Goal: Task Accomplishment & Management: Manage account settings

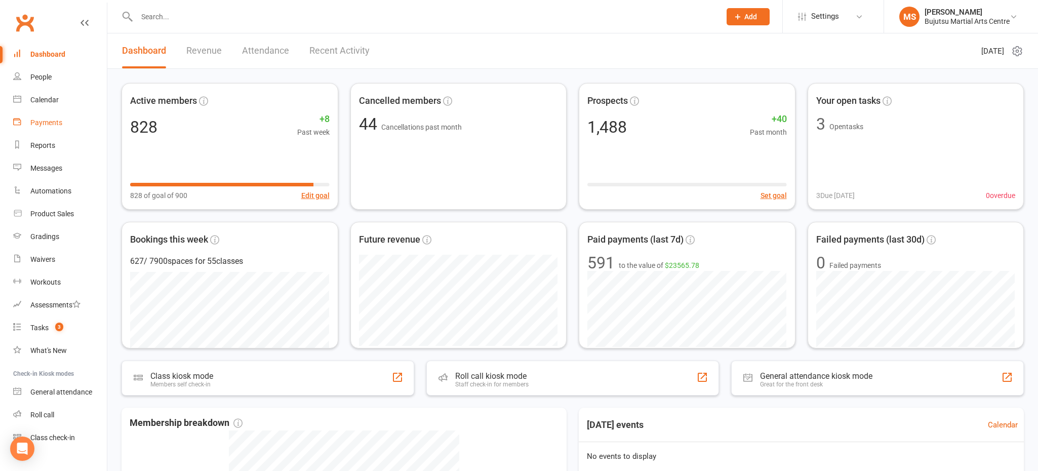
click at [52, 124] on div "Payments" at bounding box center [46, 123] width 32 height 8
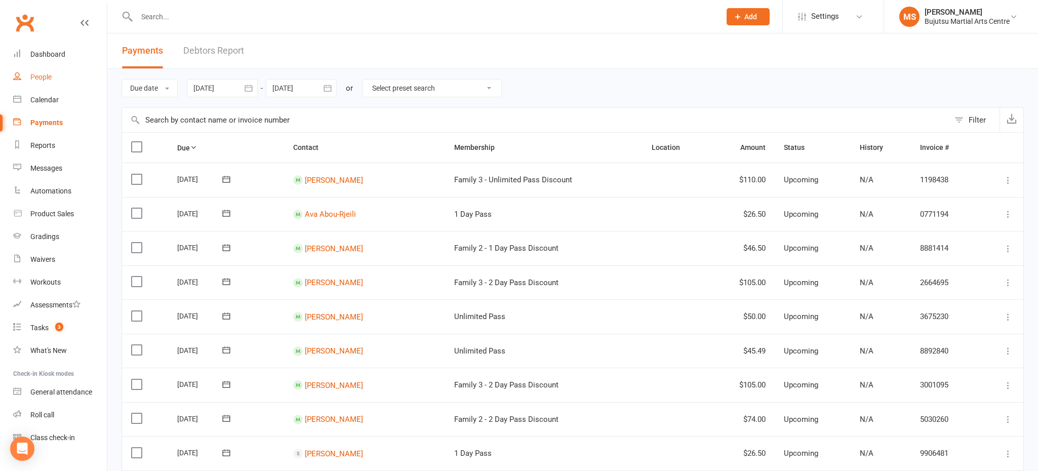
click at [49, 80] on div "People" at bounding box center [40, 77] width 21 height 8
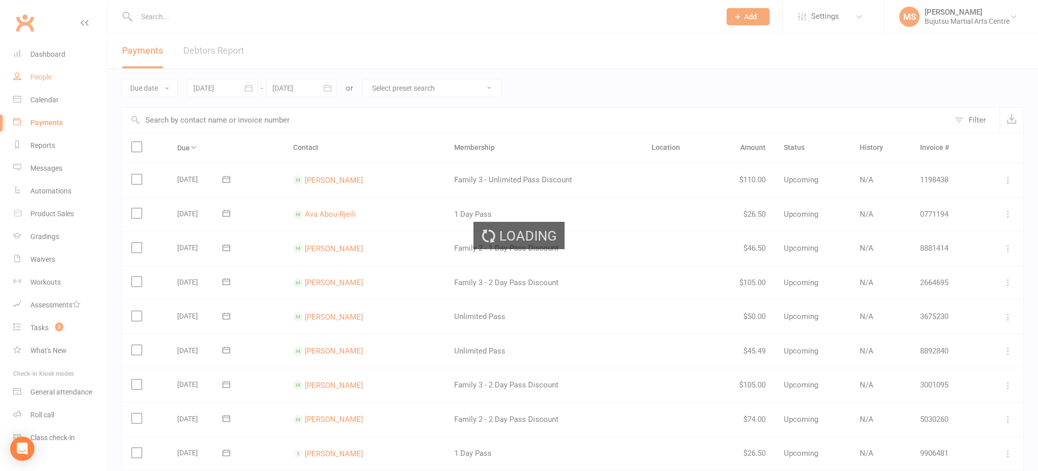
select select "100"
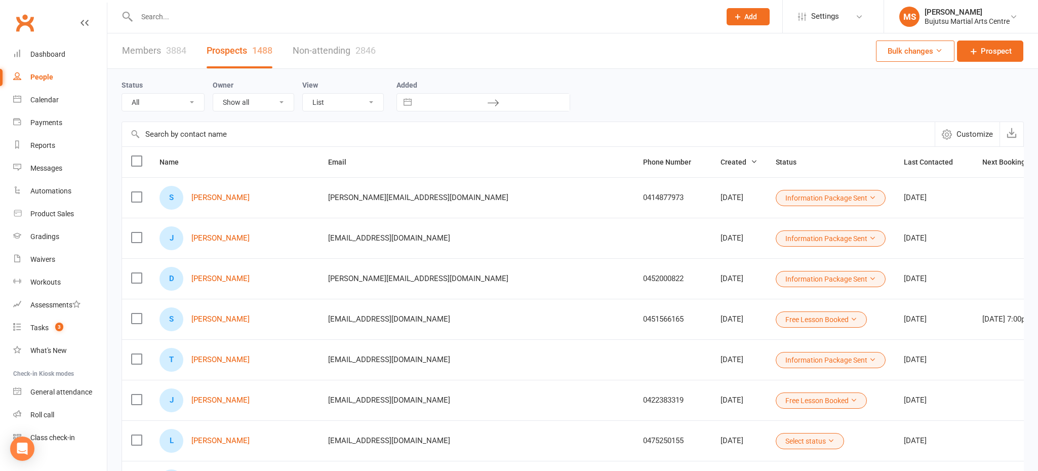
click at [47, 73] on div "People" at bounding box center [41, 77] width 23 height 8
drag, startPoint x: 223, startPoint y: 47, endPoint x: 520, endPoint y: 28, distance: 297.4
click at [223, 47] on link "Prospects 1488" at bounding box center [240, 50] width 66 height 35
click at [969, 42] on link "Prospect" at bounding box center [990, 51] width 66 height 21
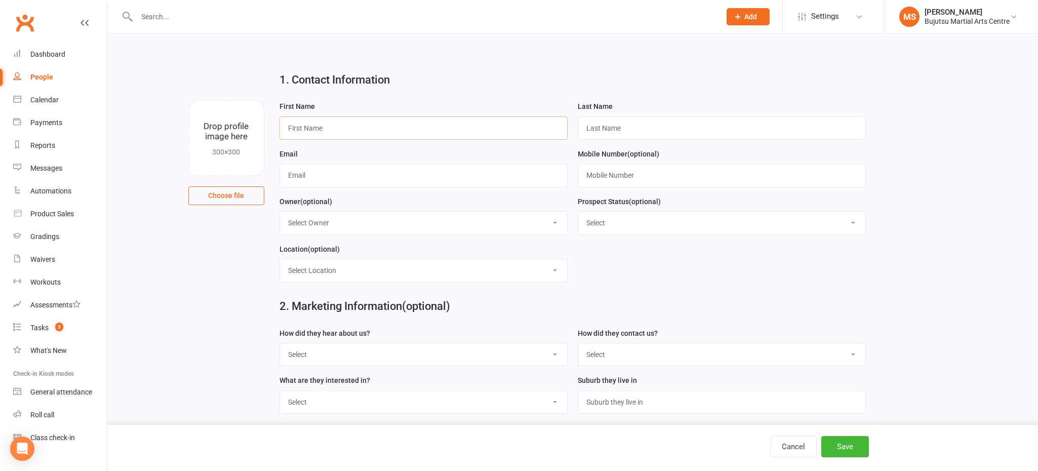
click at [312, 124] on input "text" at bounding box center [424, 127] width 288 height 23
type input "Ceylan"
type input "Demir"
drag, startPoint x: 331, startPoint y: 176, endPoint x: 325, endPoint y: 183, distance: 8.6
click at [331, 176] on input "text" at bounding box center [424, 175] width 288 height 23
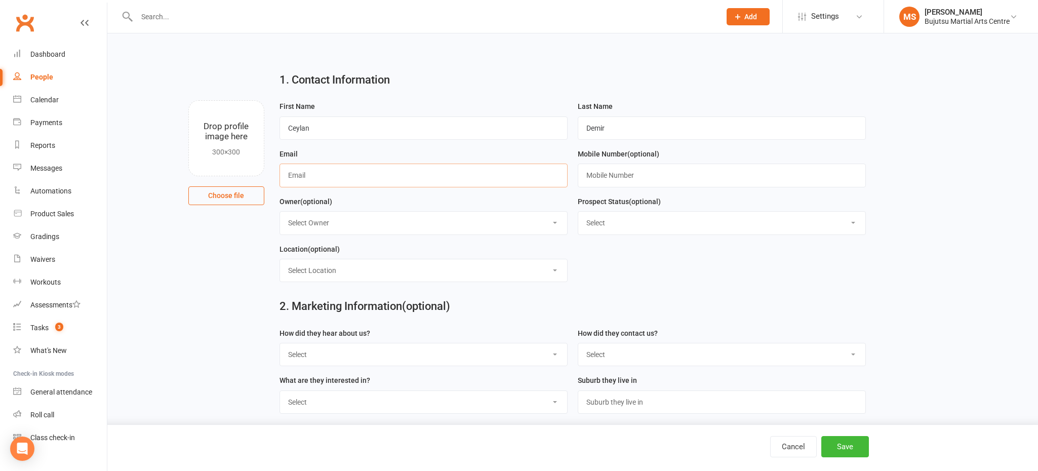
paste input "mailto:[EMAIL_ADDRESS][DOMAIN_NAME]"
drag, startPoint x: 310, startPoint y: 175, endPoint x: 301, endPoint y: 195, distance: 22.2
click at [310, 175] on input "mailto:[EMAIL_ADDRESS][DOMAIN_NAME]" at bounding box center [424, 175] width 288 height 23
type input "[EMAIL_ADDRESS][DOMAIN_NAME]"
click at [618, 178] on input "text" at bounding box center [722, 175] width 288 height 23
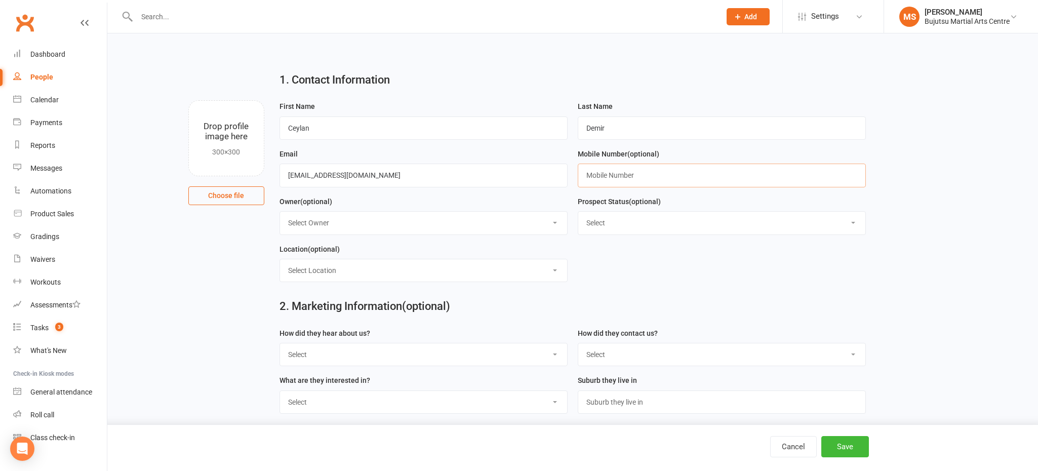
paste input "0479123385"
type input "0479123385"
click at [616, 221] on select "Select Initial Inquiry Information Package Sent Free Lesson Booked Follow Up Em…" at bounding box center [721, 223] width 287 height 22
select select "Information Package Sent"
click at [578, 212] on select "Select Initial Inquiry Information Package Sent Free Lesson Booked Follow Up Em…" at bounding box center [721, 223] width 287 height 22
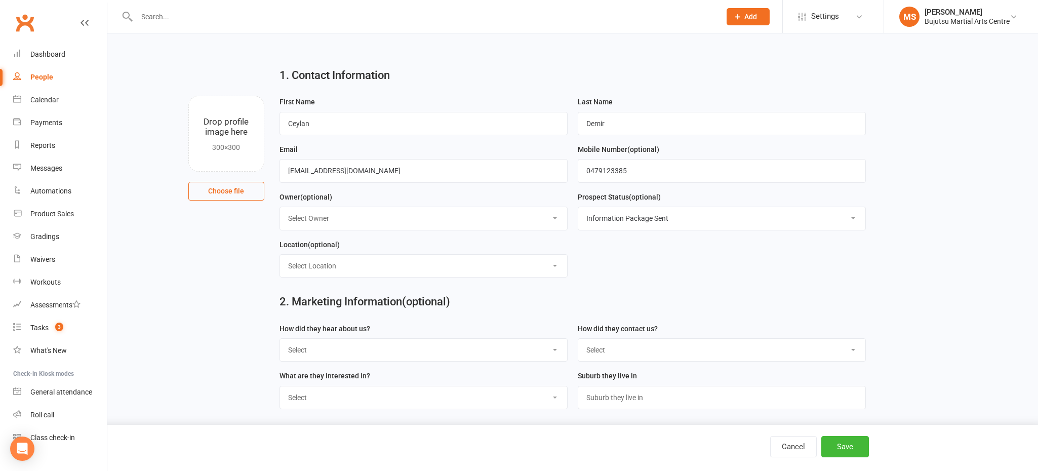
click at [614, 248] on form "First Name [PERSON_NAME] Last Name Demir Email [EMAIL_ADDRESS][DOMAIN_NAME] Mob…" at bounding box center [573, 191] width 597 height 190
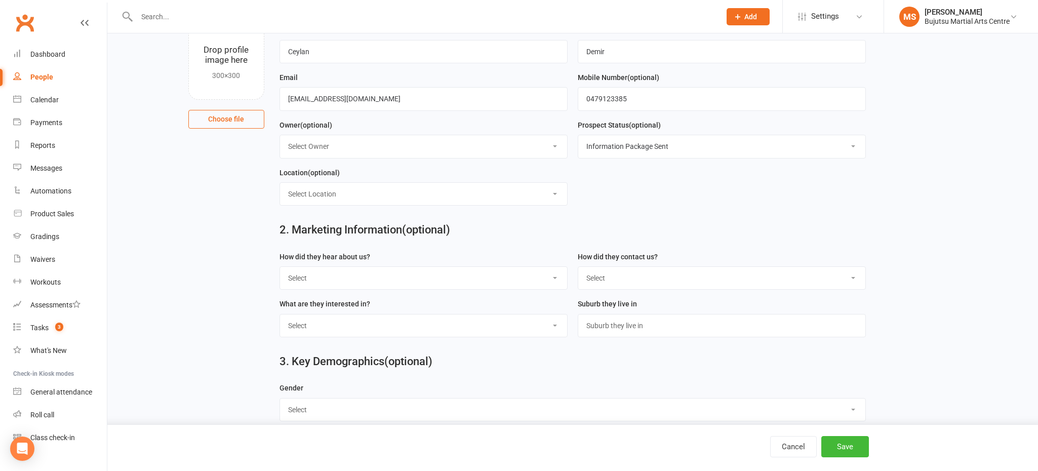
scroll to position [90, 0]
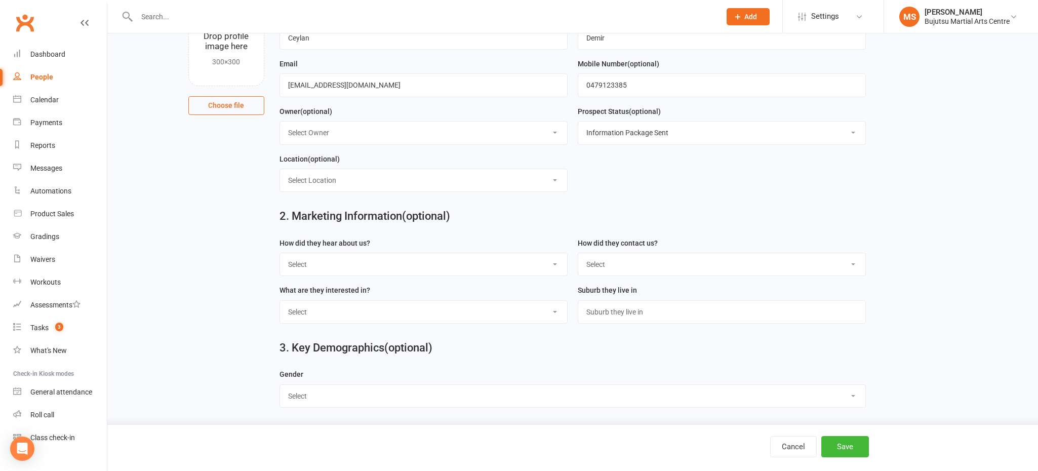
click at [352, 263] on select "Select Google Other Social Media Through A Friend Walk by Referred" at bounding box center [423, 264] width 287 height 22
select select "Google"
click at [280, 253] on select "Select Google Other Social Media Through A Friend Walk by Referred" at bounding box center [423, 264] width 287 height 22
click at [629, 268] on select "Select Phone Email In-Facility Social Media Website Chat" at bounding box center [721, 264] width 287 height 22
select select "Email"
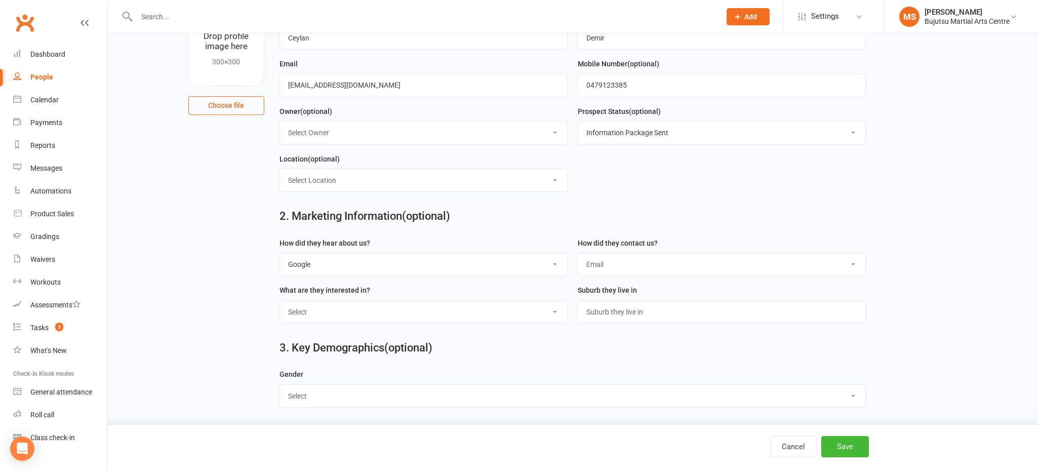
click at [578, 253] on select "Select Phone Email In-Facility Social Media Website Chat" at bounding box center [721, 264] width 287 height 22
click at [443, 396] on select "Select [DEMOGRAPHIC_DATA] [DEMOGRAPHIC_DATA]" at bounding box center [572, 396] width 585 height 22
select select "[DEMOGRAPHIC_DATA]"
click at [280, 385] on select "Select [DEMOGRAPHIC_DATA] [DEMOGRAPHIC_DATA]" at bounding box center [572, 396] width 585 height 22
click at [360, 307] on select "Select BJJ Boxing Gym Iaido Jodo Karate Karate for Toddlers Kobudo Kids BJJ Kid…" at bounding box center [423, 312] width 287 height 22
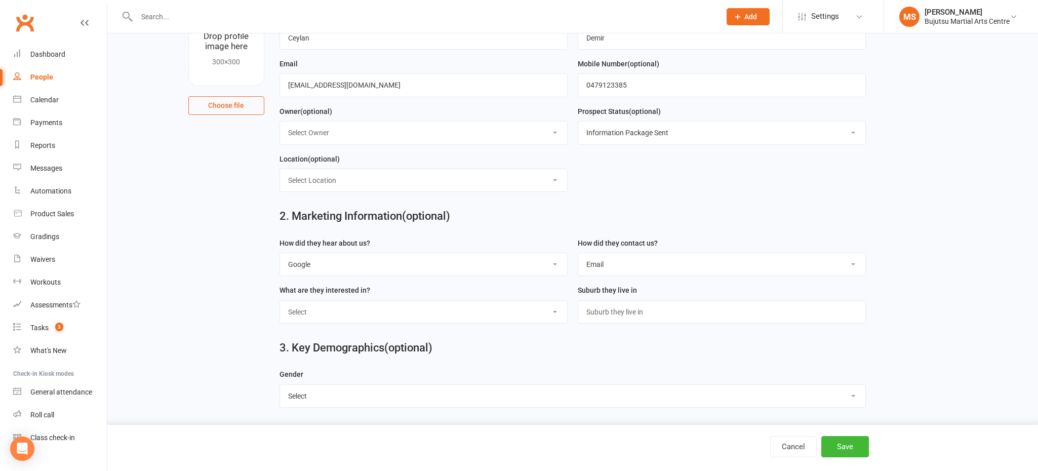
select select "Muay Thai"
click at [280, 301] on select "Select BJJ Boxing Gym Iaido Jodo Karate Karate for Toddlers Kobudo Kids BJJ Kid…" at bounding box center [423, 312] width 287 height 22
click at [855, 450] on button "Save" at bounding box center [845, 446] width 48 height 21
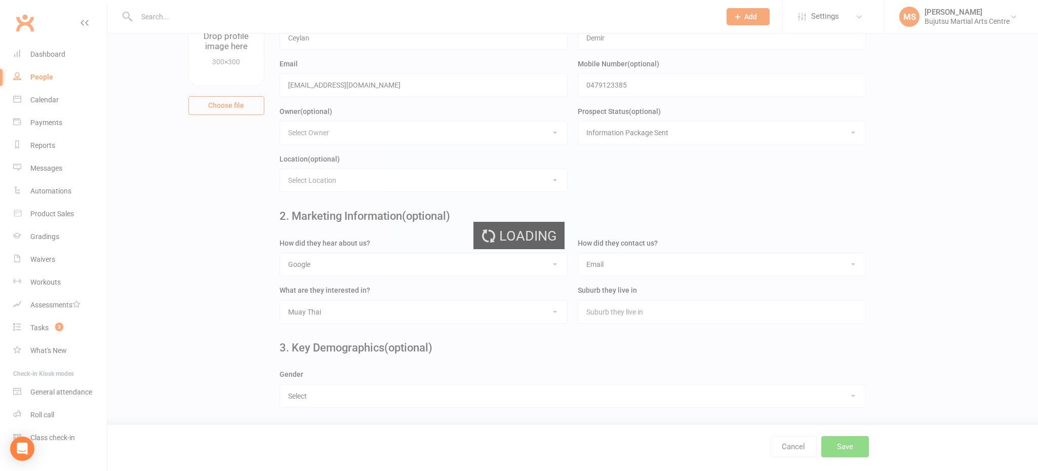
scroll to position [0, 0]
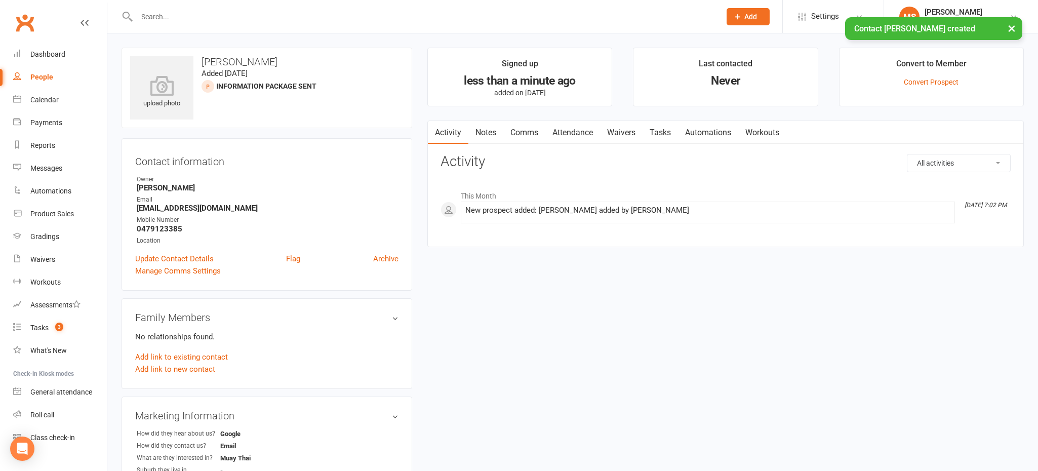
click at [526, 126] on link "Comms" at bounding box center [524, 132] width 42 height 23
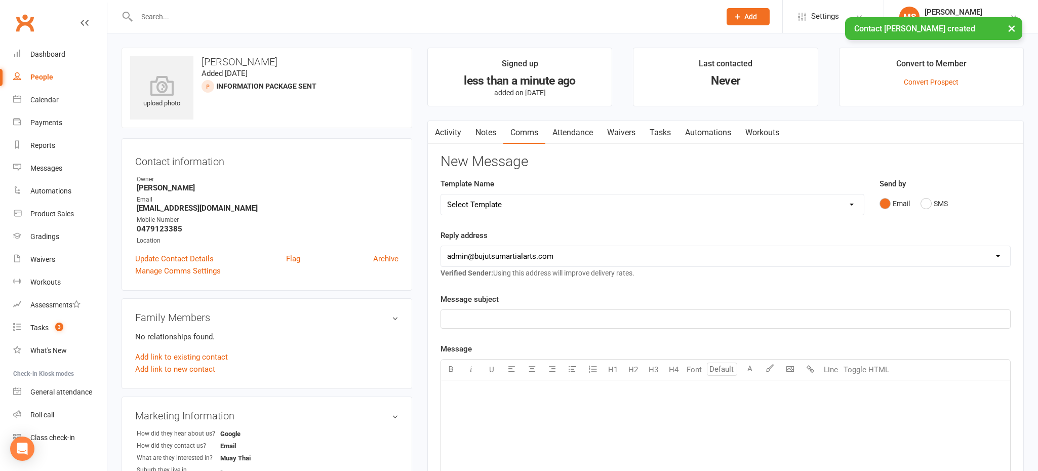
click at [536, 205] on select "Select Template [Email] Japan Karate Association Annual Registration [Email] Ry…" at bounding box center [652, 204] width 423 height 20
select select "29"
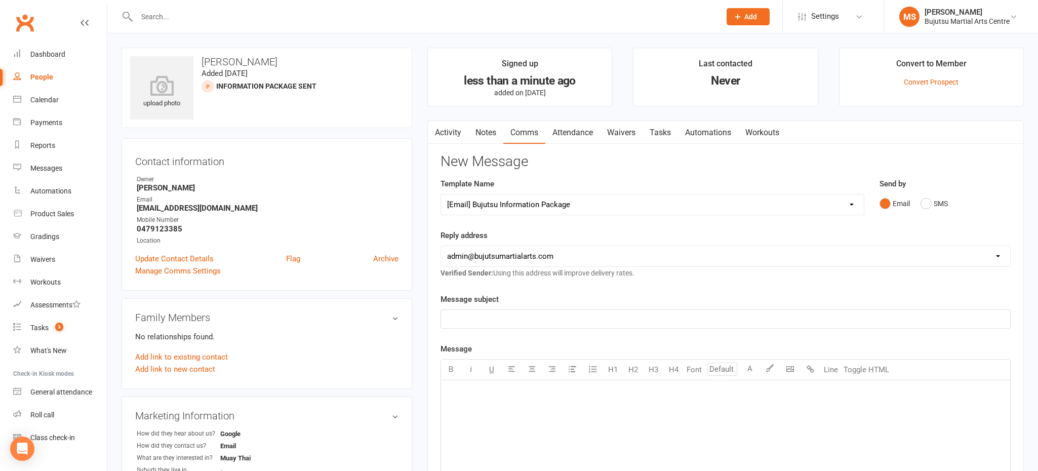
click at [441, 194] on select "Select Template [Email] Japan Karate Association Annual Registration [Email] Ry…" at bounding box center [652, 204] width 423 height 20
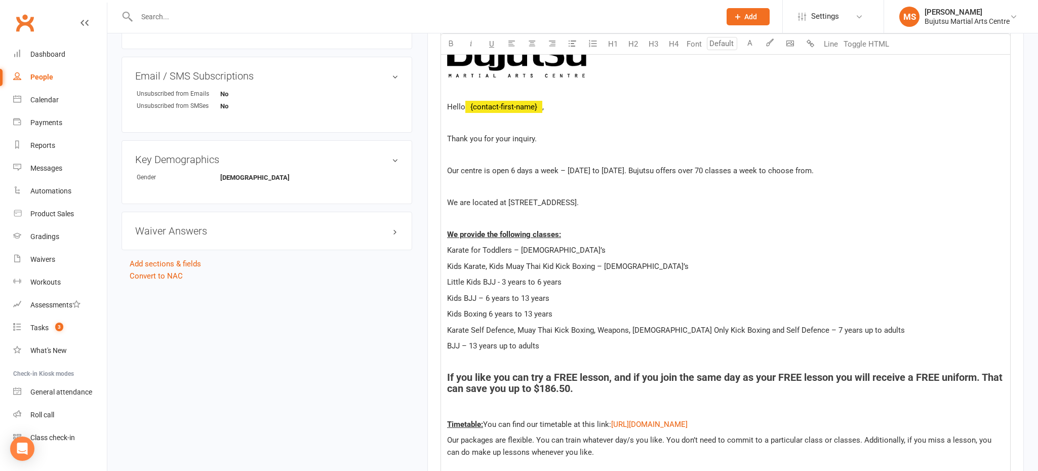
scroll to position [449, 0]
click at [486, 219] on p at bounding box center [725, 218] width 557 height 12
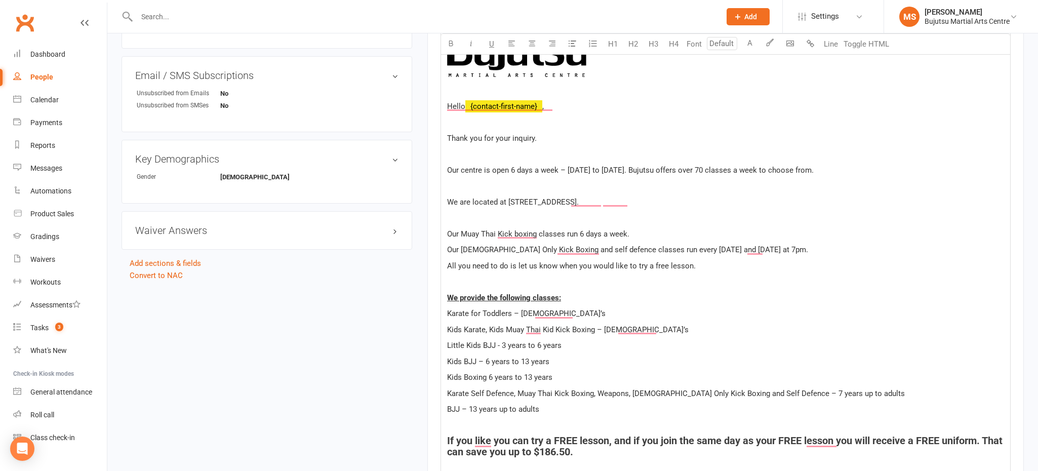
drag, startPoint x: 654, startPoint y: 261, endPoint x: 448, endPoint y: 232, distance: 208.1
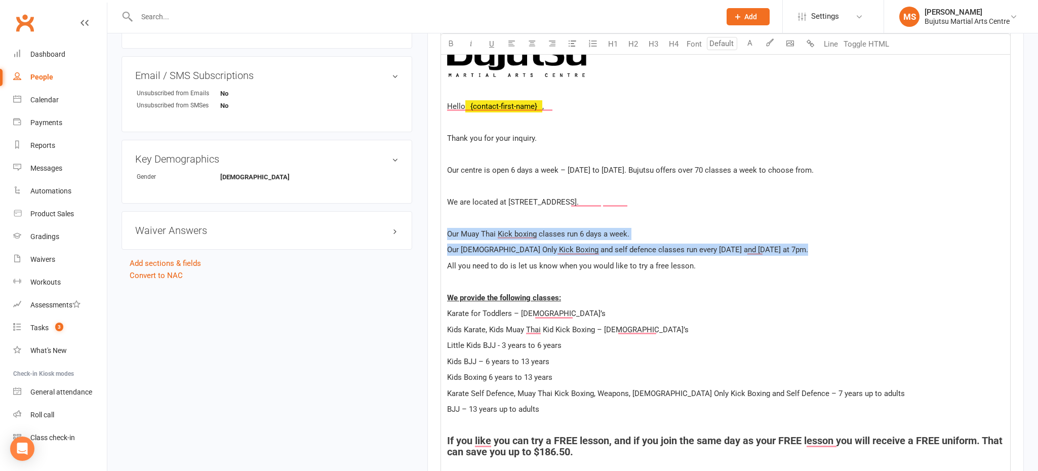
drag, startPoint x: 450, startPoint y: 45, endPoint x: 464, endPoint y: 79, distance: 36.3
click at [451, 45] on icon "button" at bounding box center [451, 44] width 8 height 8
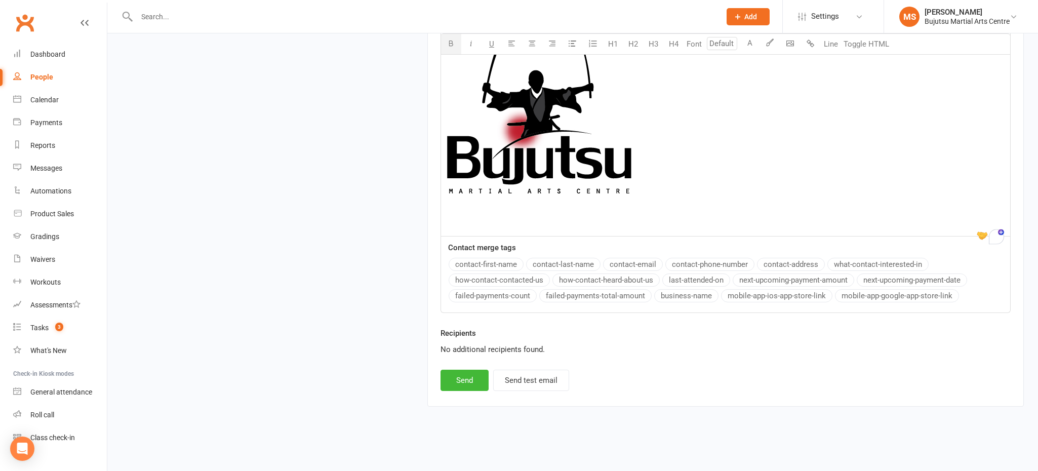
scroll to position [1298, 0]
click at [477, 384] on button "Send" at bounding box center [465, 380] width 48 height 21
select select
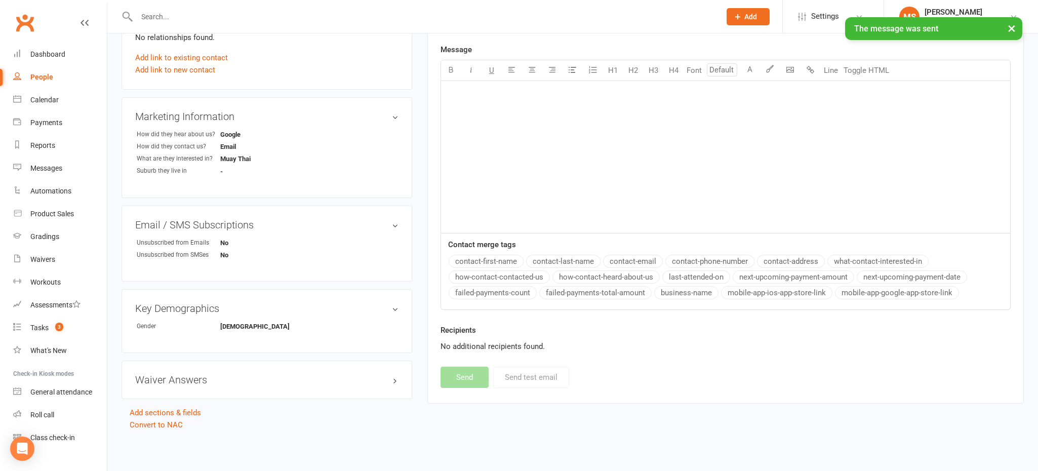
scroll to position [295, 0]
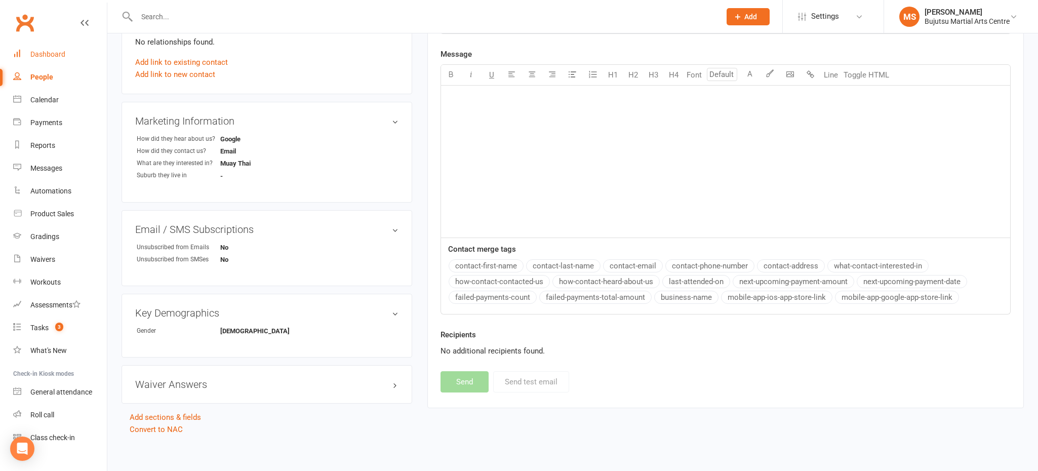
click at [56, 56] on div "Dashboard" at bounding box center [47, 54] width 35 height 8
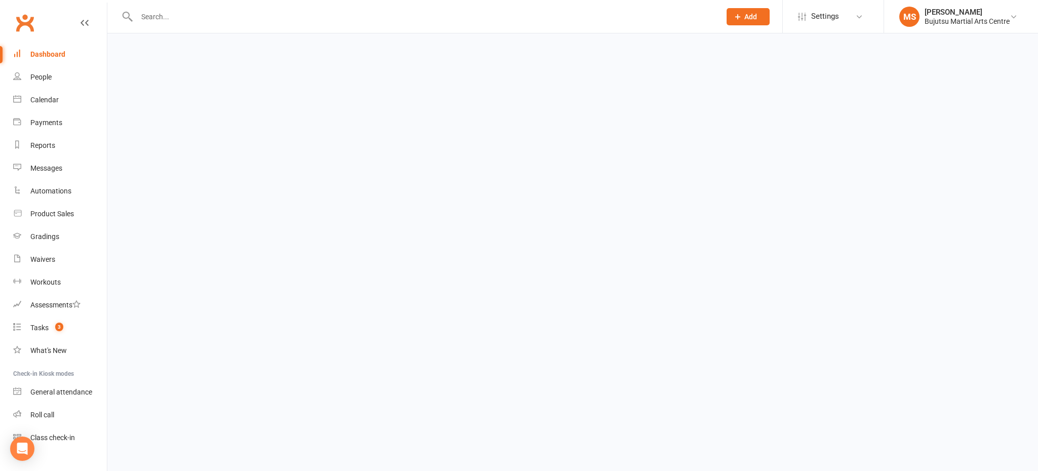
click at [56, 56] on div "Dashboard" at bounding box center [47, 54] width 35 height 8
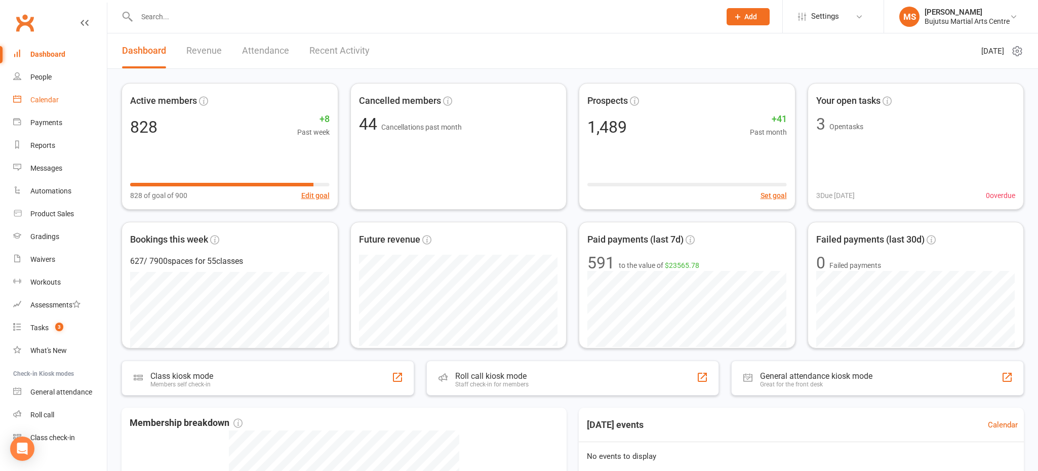
click at [46, 100] on div "Calendar" at bounding box center [44, 100] width 28 height 8
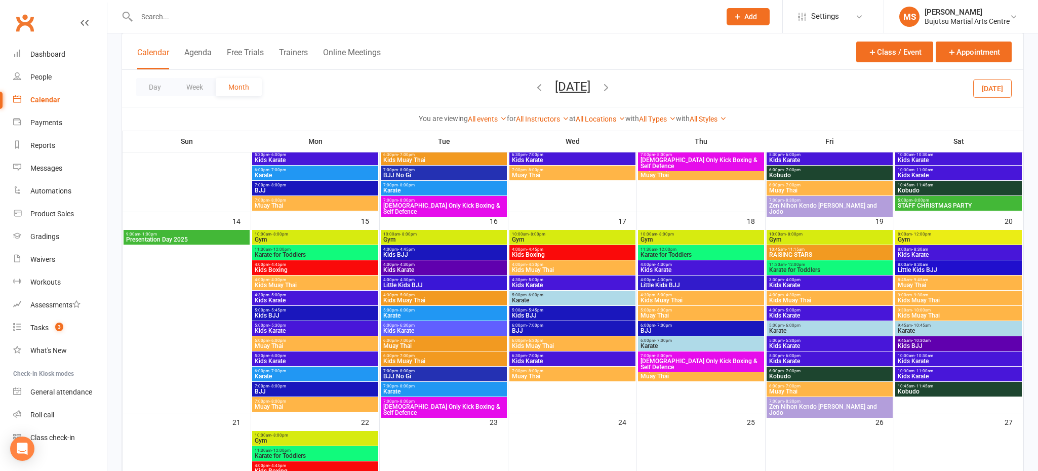
scroll to position [374, 0]
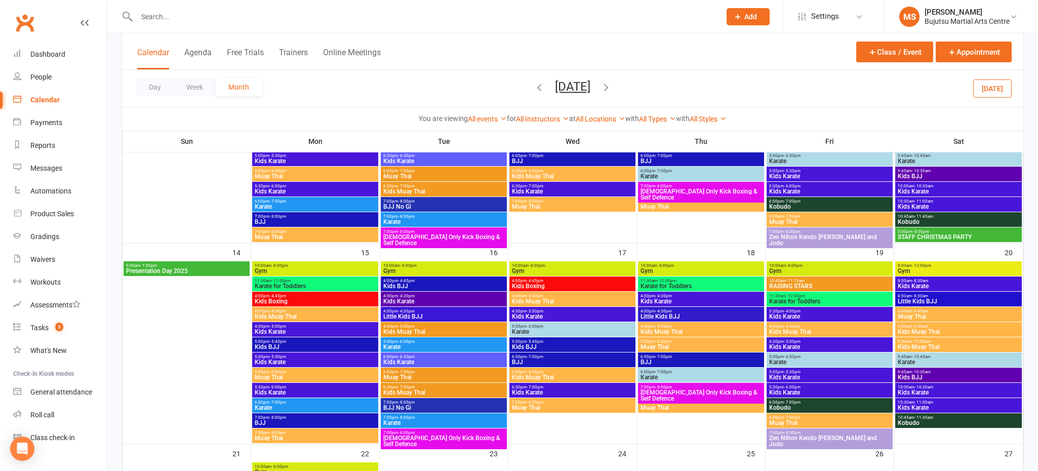
click at [941, 236] on span "STAFF CHRISTMAS PARTY" at bounding box center [958, 237] width 123 height 6
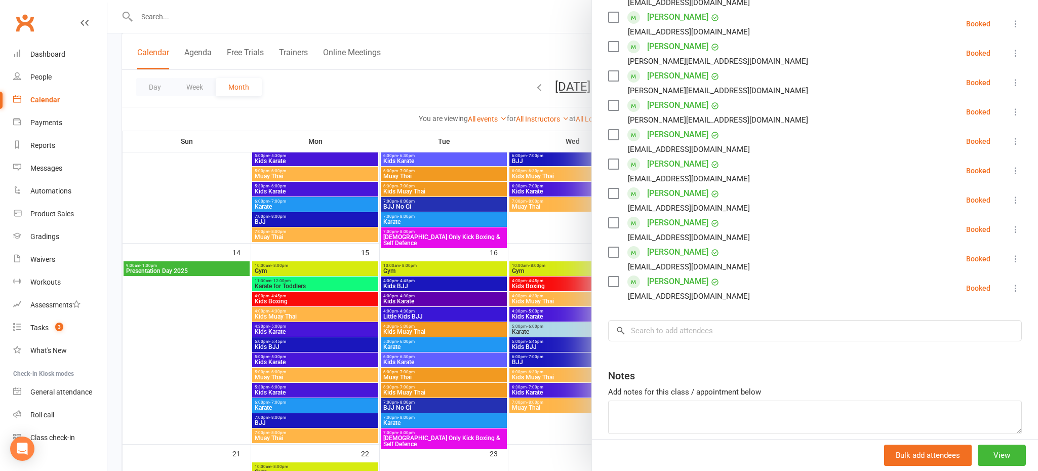
scroll to position [283, 0]
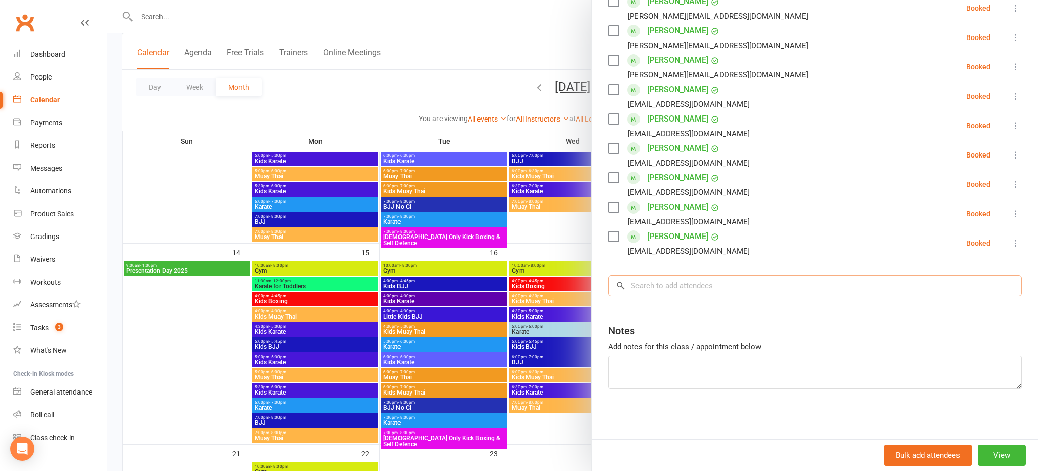
click at [728, 281] on input "search" at bounding box center [815, 285] width 414 height 21
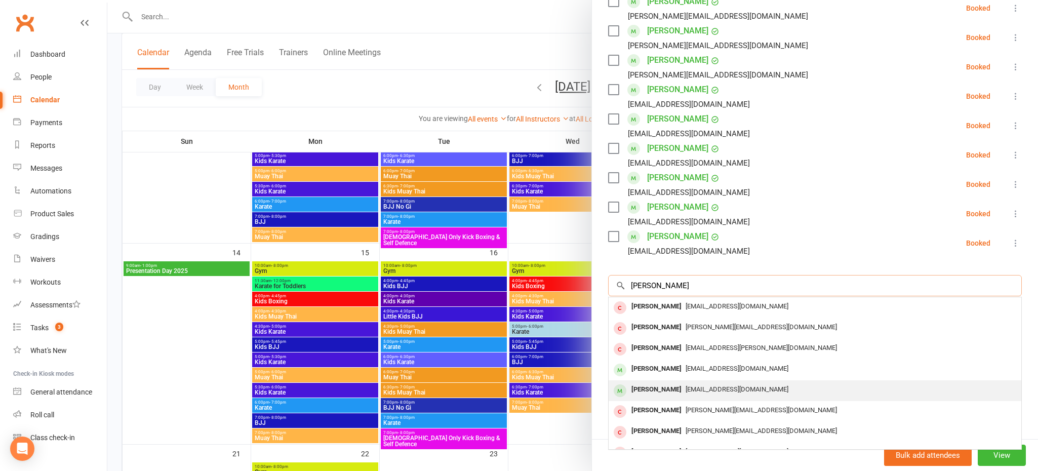
type input "[PERSON_NAME]"
click at [681, 391] on div "[PERSON_NAME]" at bounding box center [657, 389] width 58 height 15
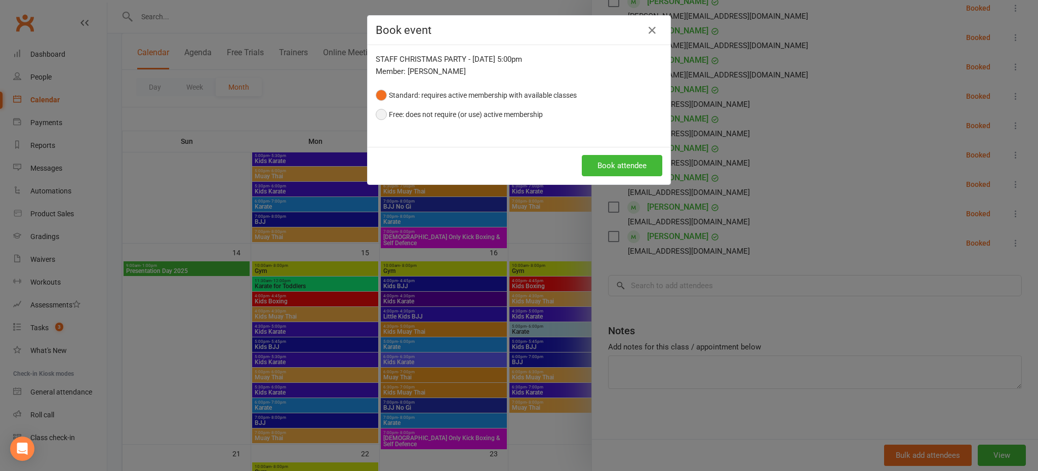
click at [419, 116] on button "Free: does not require (or use) active membership" at bounding box center [459, 114] width 167 height 19
click at [642, 167] on button "Book attendee" at bounding box center [622, 165] width 81 height 21
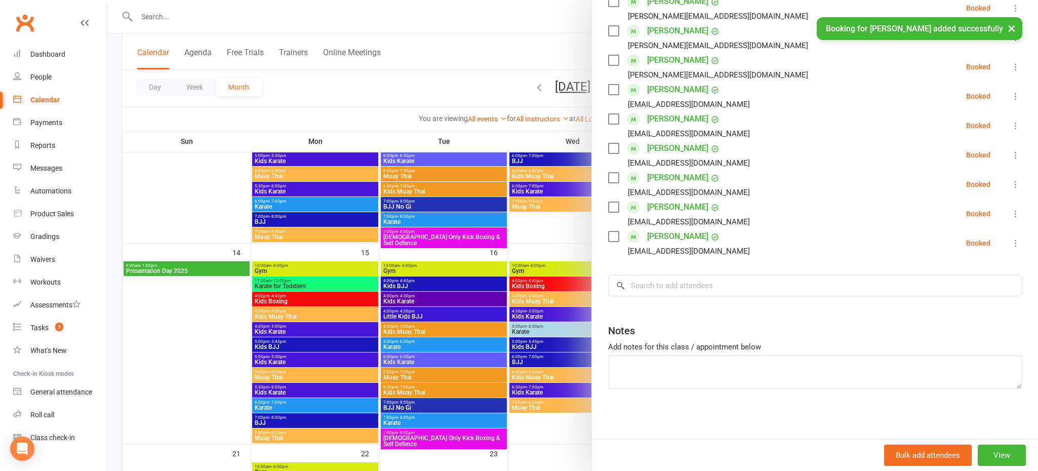
scroll to position [312, 0]
click at [704, 284] on input "search" at bounding box center [815, 285] width 414 height 21
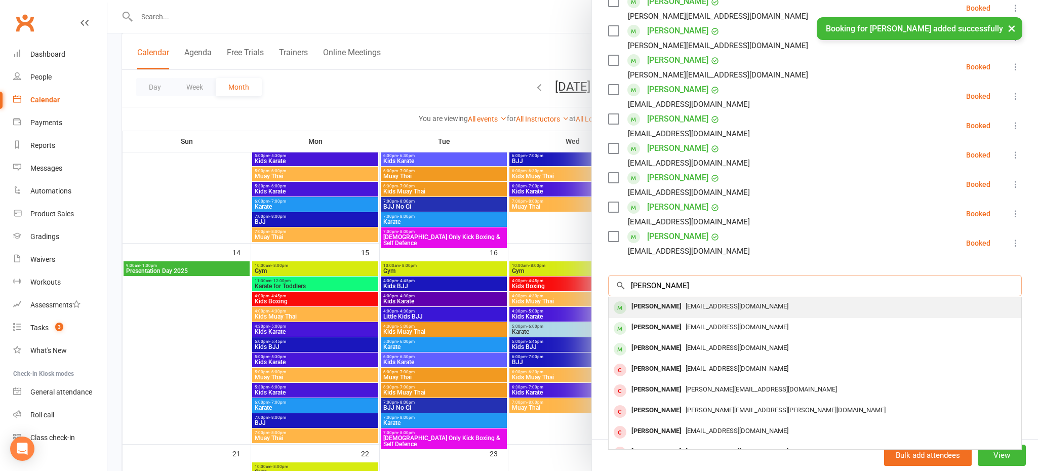
type input "[PERSON_NAME]"
click at [677, 306] on div "[PERSON_NAME]" at bounding box center [657, 306] width 58 height 15
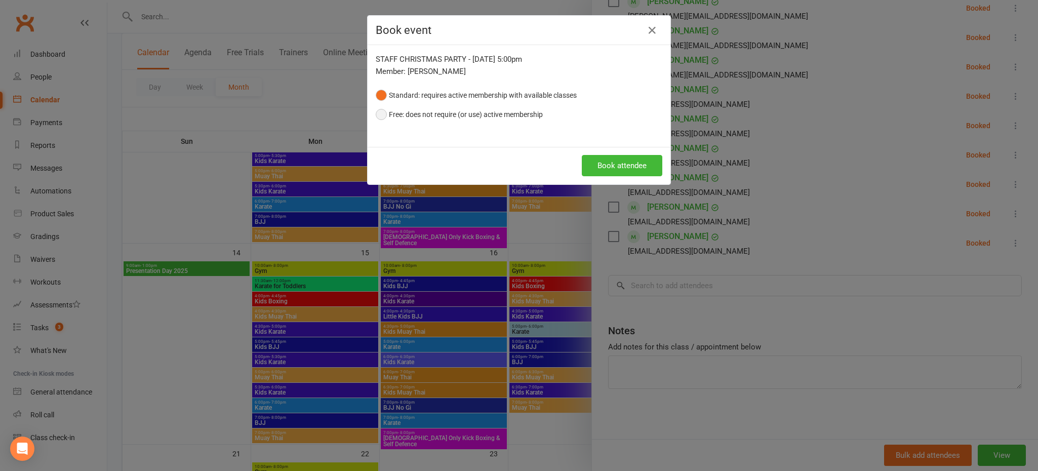
click at [465, 122] on div "STAFF CHRISTMAS PARTY - [DATE] 5:00pm Member: [PERSON_NAME] Standard: requires …" at bounding box center [519, 96] width 303 height 102
drag, startPoint x: 459, startPoint y: 115, endPoint x: 481, endPoint y: 124, distance: 23.6
click at [459, 115] on button "Free: does not require (or use) active membership" at bounding box center [459, 114] width 167 height 19
click at [634, 171] on button "Book attendee" at bounding box center [622, 165] width 81 height 21
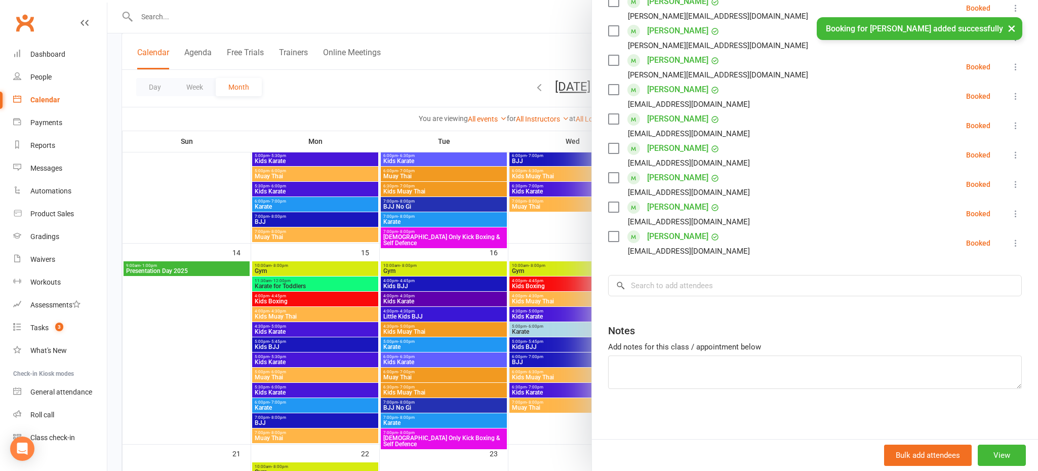
scroll to position [342, 0]
